Goal: Transaction & Acquisition: Purchase product/service

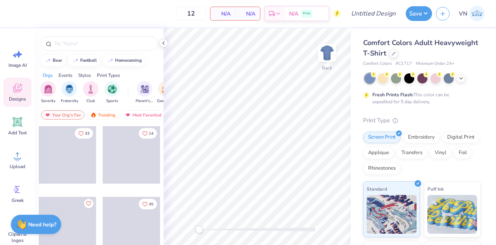
click at [474, 15] on img at bounding box center [477, 14] width 16 height 16
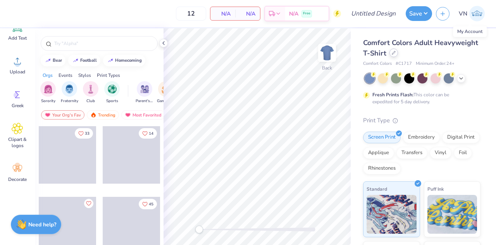
click at [398, 49] on div at bounding box center [394, 52] width 9 height 9
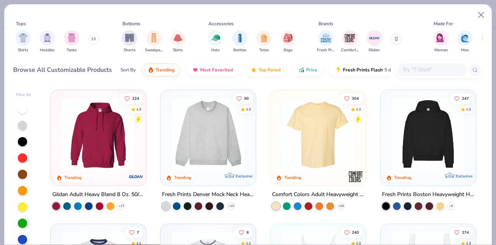
click at [93, 41] on button at bounding box center [94, 39] width 12 height 12
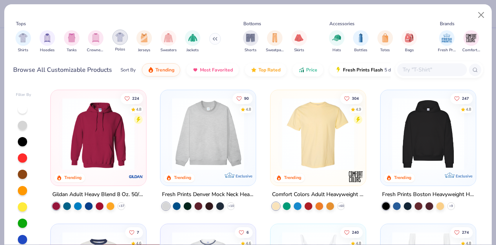
click at [116, 37] on img "filter for Polos" at bounding box center [120, 37] width 9 height 9
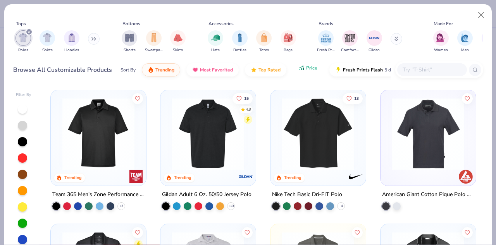
click at [302, 72] on button "Price" at bounding box center [308, 67] width 31 height 13
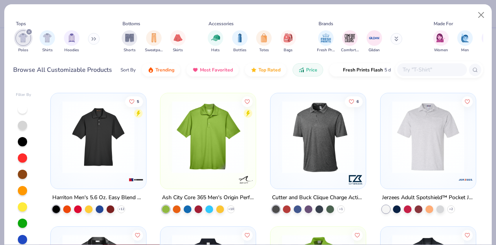
scroll to position [266, 0]
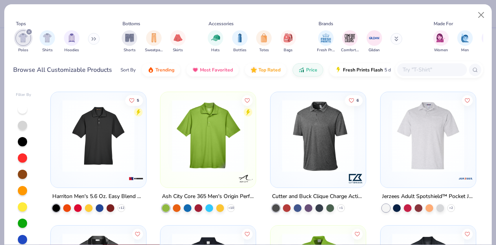
click at [302, 177] on div at bounding box center [318, 137] width 88 height 84
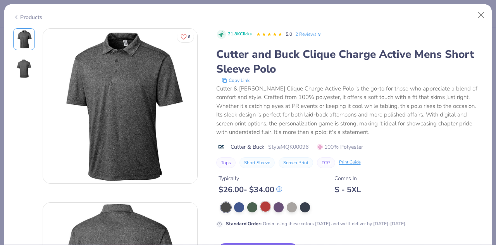
click at [268, 206] on div at bounding box center [265, 206] width 10 height 10
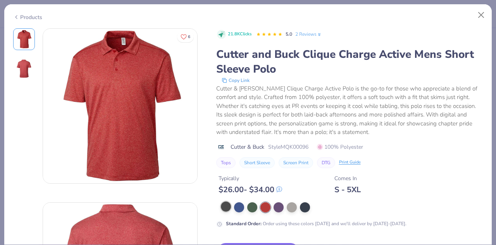
click at [223, 206] on div at bounding box center [226, 206] width 10 height 10
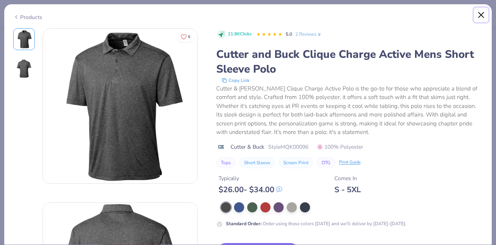
click at [483, 14] on button "Close" at bounding box center [481, 15] width 15 height 15
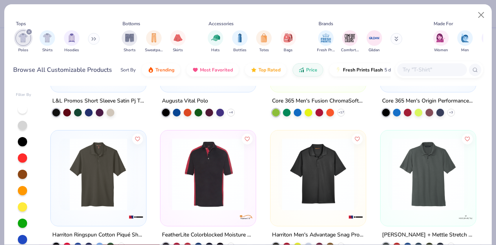
scroll to position [512, 0]
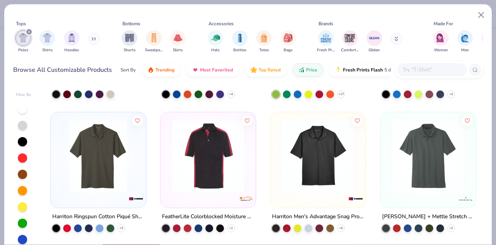
click at [224, 171] on img at bounding box center [208, 156] width 80 height 72
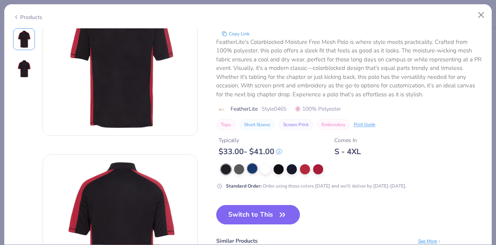
scroll to position [49, 0]
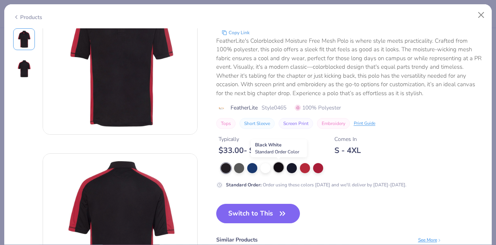
click at [279, 170] on div at bounding box center [279, 167] width 10 height 10
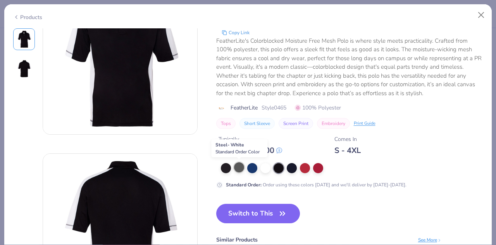
click at [236, 169] on div at bounding box center [239, 167] width 10 height 10
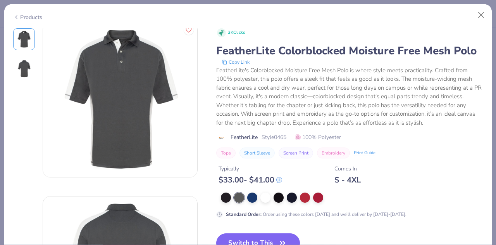
scroll to position [6, 0]
click at [317, 195] on div at bounding box center [318, 196] width 10 height 10
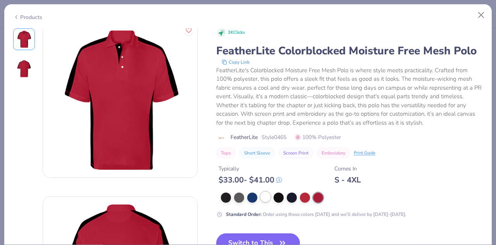
click at [265, 194] on div at bounding box center [265, 196] width 10 height 10
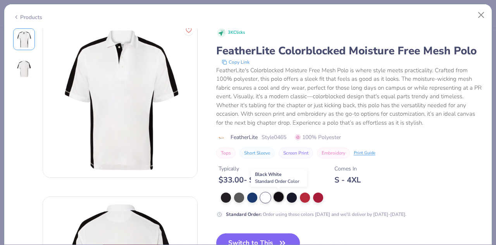
click at [278, 198] on div at bounding box center [279, 196] width 10 height 10
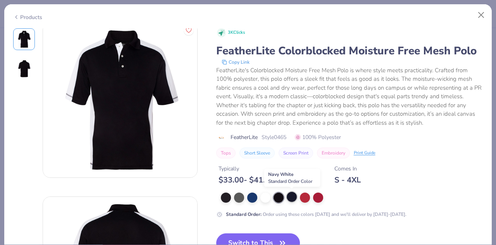
click at [292, 198] on div at bounding box center [292, 196] width 10 height 10
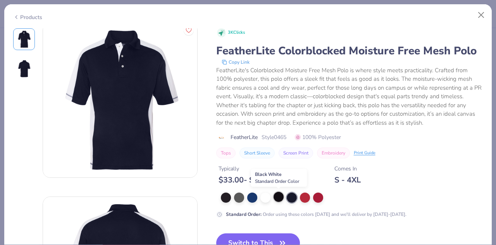
click at [280, 197] on div at bounding box center [279, 196] width 10 height 10
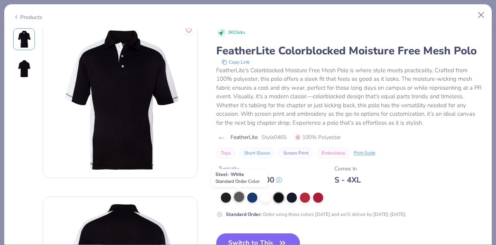
click at [241, 196] on div at bounding box center [239, 196] width 10 height 10
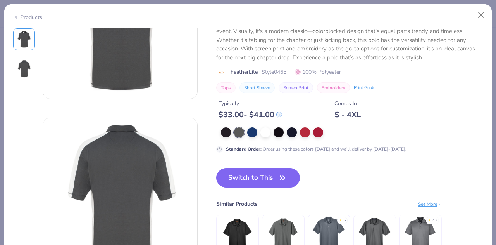
scroll to position [86, 0]
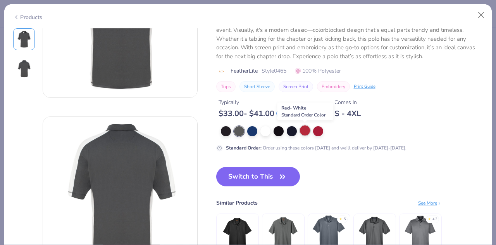
click at [304, 129] on div at bounding box center [305, 130] width 10 height 10
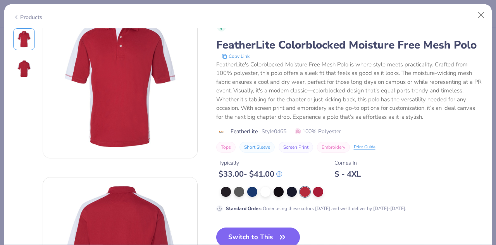
scroll to position [25, 0]
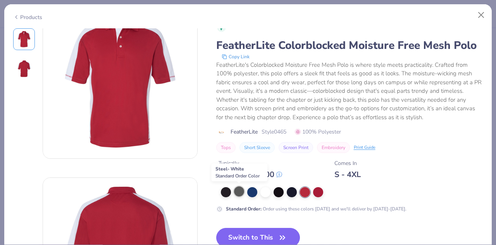
click at [235, 193] on div at bounding box center [239, 191] width 10 height 10
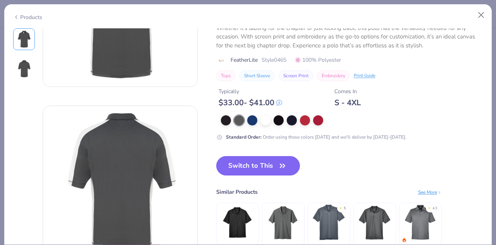
scroll to position [100, 0]
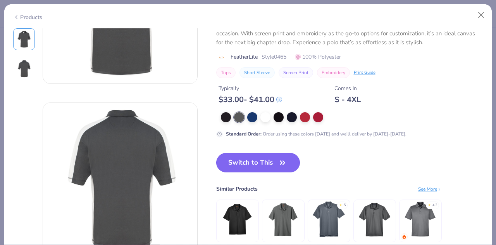
click at [254, 160] on button "Switch to This" at bounding box center [258, 162] width 84 height 19
